Goal: Information Seeking & Learning: Learn about a topic

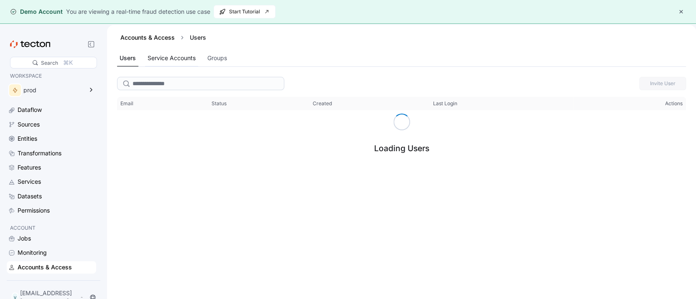
click at [171, 64] on div "Service Accounts" at bounding box center [171, 58] width 53 height 16
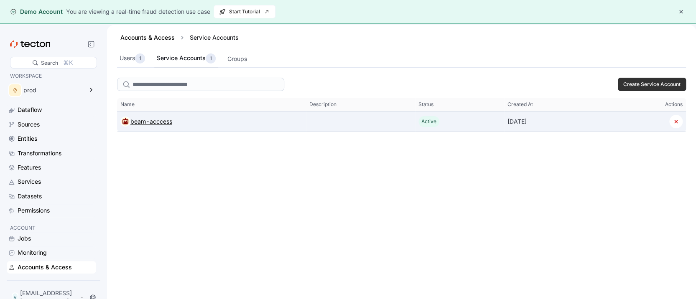
click at [151, 118] on div "beam-acccess" at bounding box center [151, 122] width 42 height 10
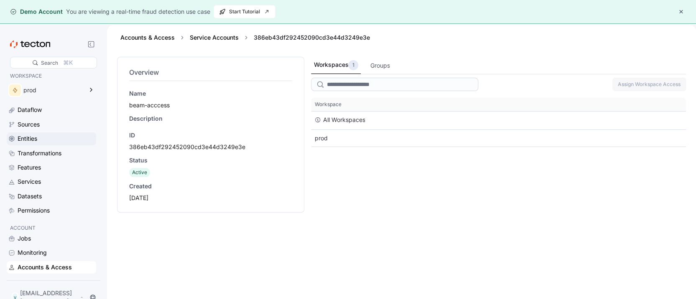
click at [69, 141] on div "Entities" at bounding box center [56, 138] width 77 height 9
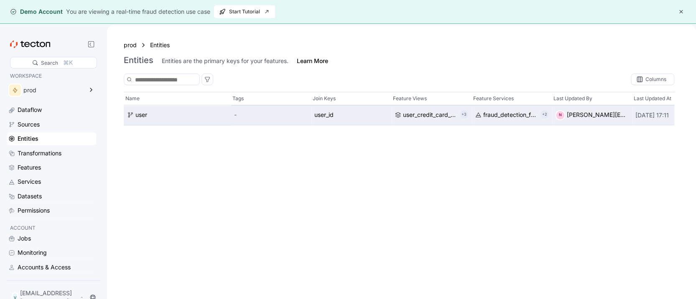
click at [150, 120] on div "user" at bounding box center [177, 115] width 107 height 20
click at [141, 117] on div "user" at bounding box center [141, 115] width 12 height 9
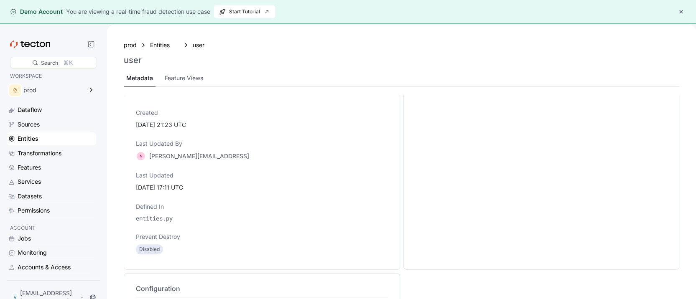
scroll to position [104, 0]
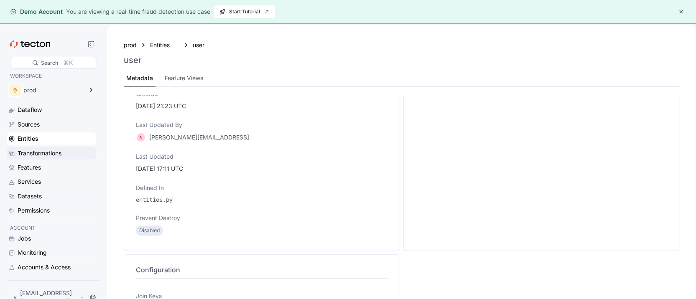
click at [79, 155] on div "Transformations" at bounding box center [56, 153] width 77 height 9
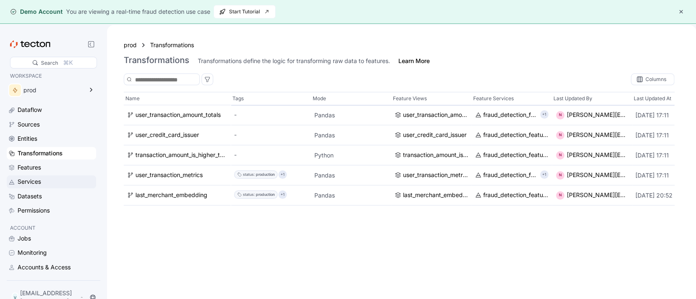
click at [60, 180] on div "Services" at bounding box center [56, 181] width 77 height 9
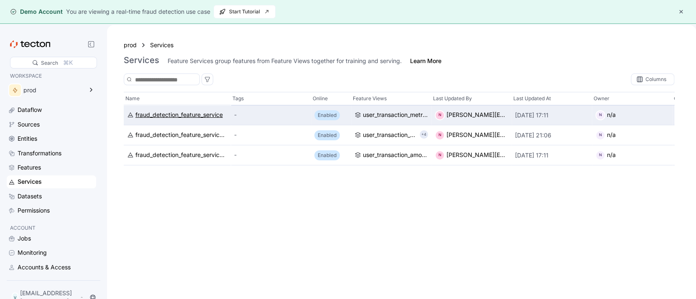
click at [177, 117] on div "fraud_detection_feature_service" at bounding box center [178, 115] width 87 height 9
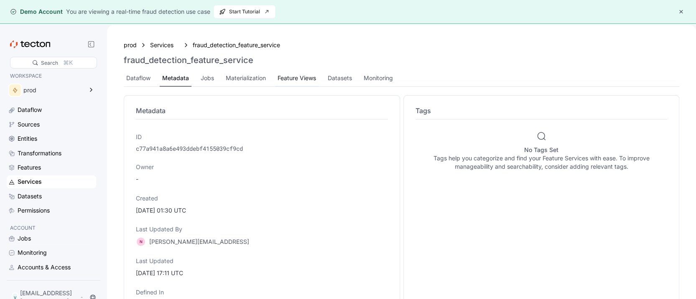
click at [309, 79] on div "Feature Views" at bounding box center [296, 78] width 38 height 9
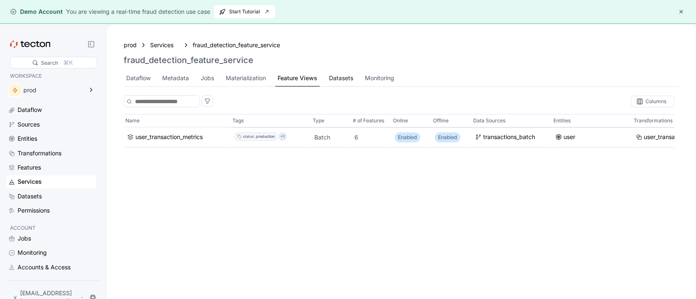
click at [338, 79] on div "Datasets" at bounding box center [341, 78] width 24 height 9
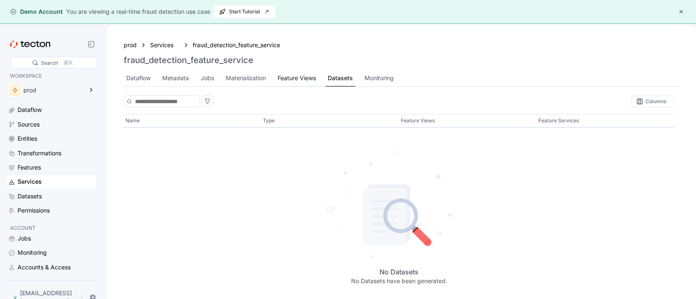
click at [295, 77] on div "Feature Views" at bounding box center [296, 78] width 38 height 9
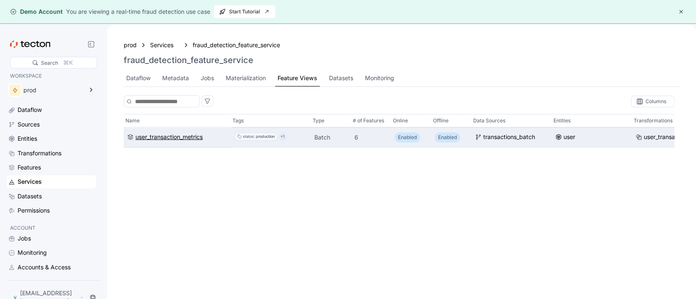
click at [188, 138] on div "user_transaction_metrics" at bounding box center [168, 136] width 67 height 9
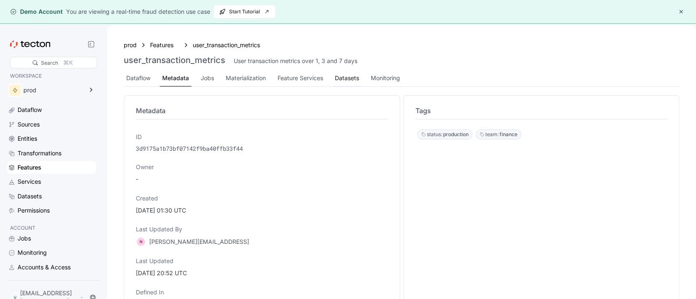
click at [348, 77] on div "Datasets" at bounding box center [347, 78] width 24 height 9
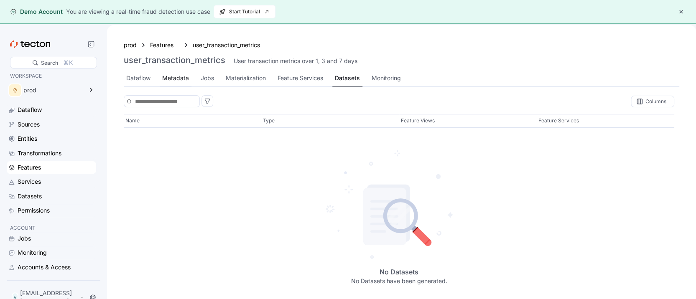
click at [176, 79] on div "Metadata" at bounding box center [175, 78] width 27 height 9
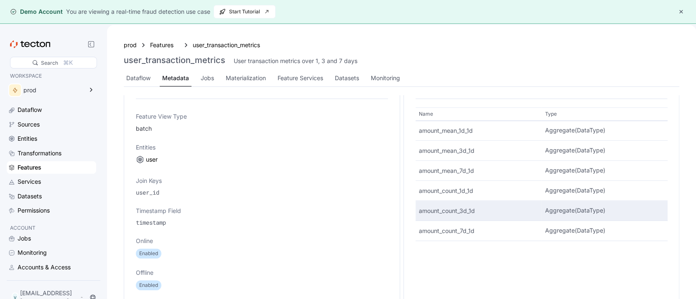
scroll to position [366, 0]
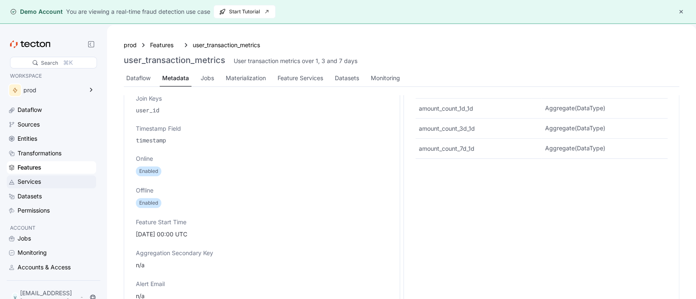
click at [54, 182] on div "Services" at bounding box center [56, 181] width 77 height 9
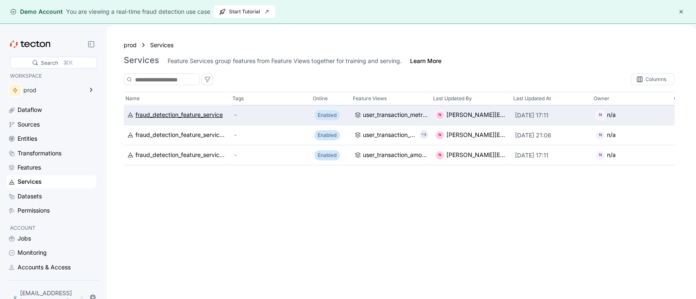
click at [186, 118] on div "fraud_detection_feature_service" at bounding box center [178, 115] width 87 height 9
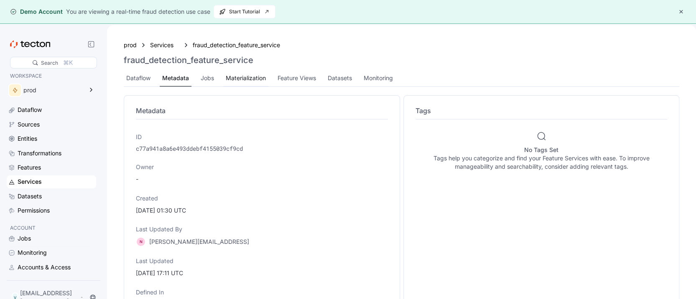
click at [224, 77] on div "Materialization" at bounding box center [245, 78] width 45 height 16
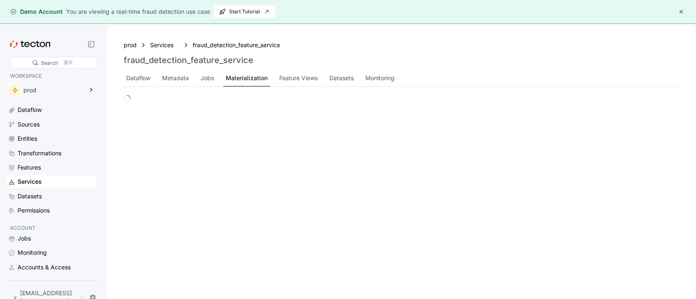
click at [245, 78] on div "Materialization" at bounding box center [247, 78] width 42 height 9
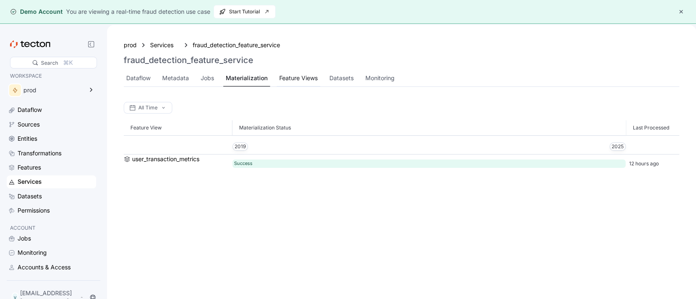
click at [289, 77] on div "Feature Views" at bounding box center [298, 78] width 38 height 9
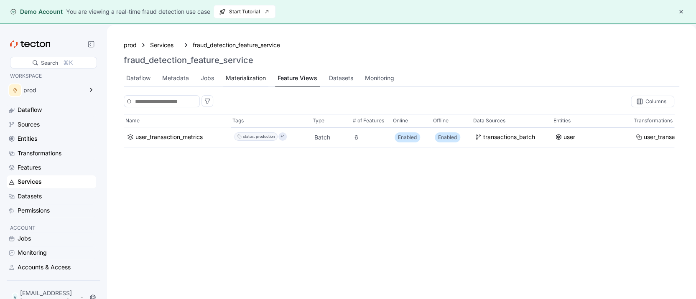
click at [257, 75] on div "Materialization" at bounding box center [246, 78] width 40 height 9
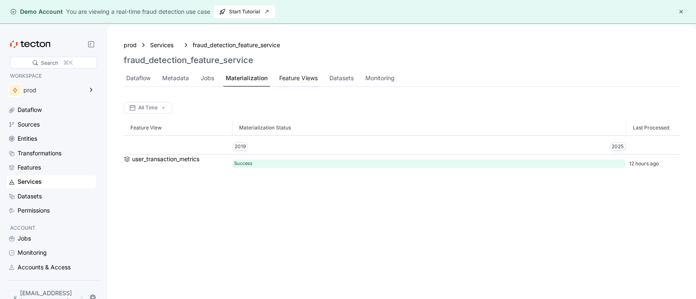
click at [284, 75] on div "Feature Views" at bounding box center [298, 78] width 38 height 9
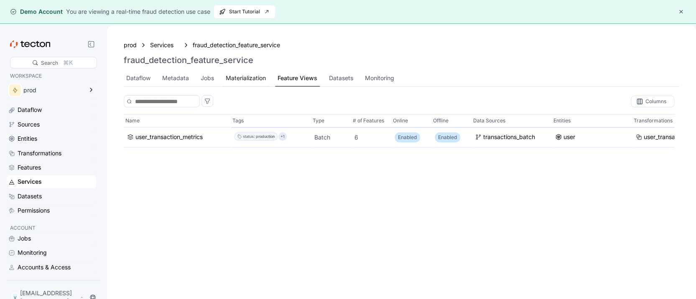
click at [251, 74] on div "Materialization" at bounding box center [246, 78] width 40 height 9
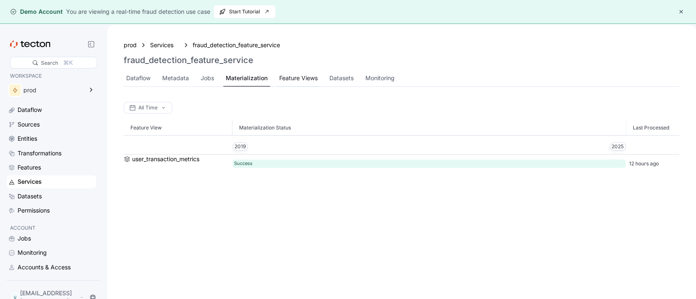
click at [292, 74] on div "Feature Views" at bounding box center [298, 78] width 38 height 9
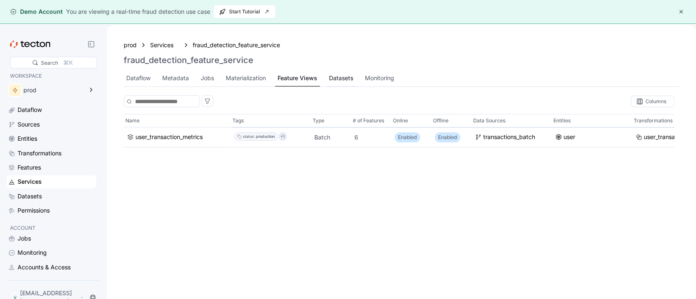
click at [336, 75] on div "Datasets" at bounding box center [341, 78] width 24 height 9
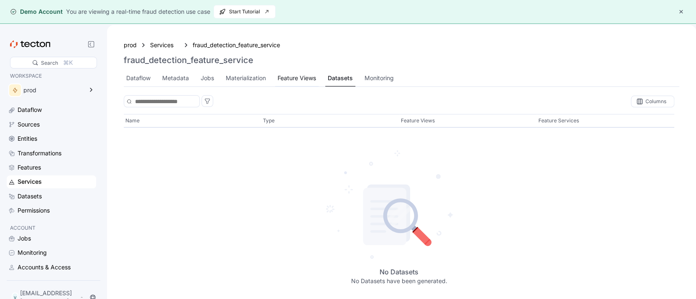
click at [307, 77] on div "Feature Views" at bounding box center [296, 78] width 38 height 9
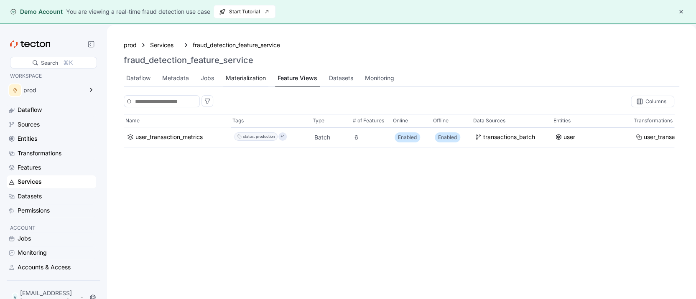
click at [240, 78] on div "Materialization" at bounding box center [246, 78] width 40 height 9
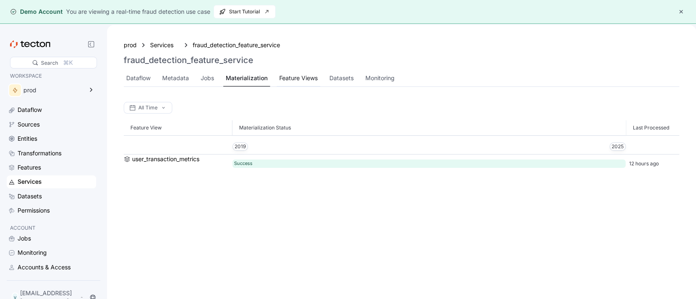
click at [287, 78] on div "Feature Views" at bounding box center [298, 78] width 38 height 9
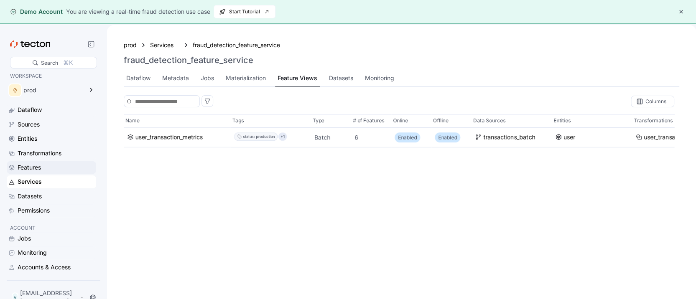
click at [48, 163] on div "Features" at bounding box center [51, 167] width 89 height 13
